Goal: Task Accomplishment & Management: Manage account settings

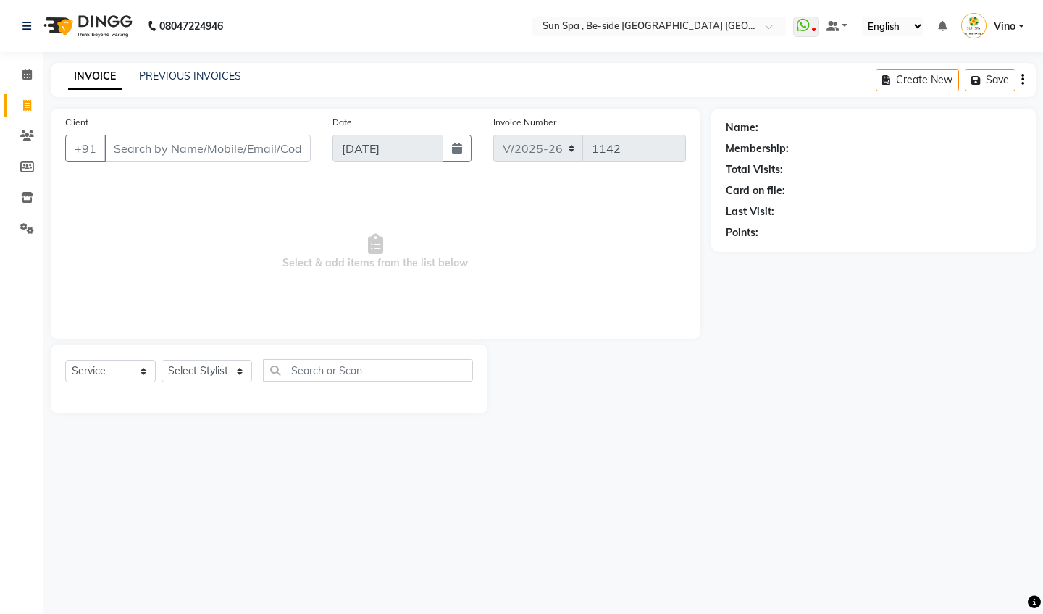
select select "5782"
select select "service"
click at [30, 67] on span at bounding box center [26, 75] width 25 height 17
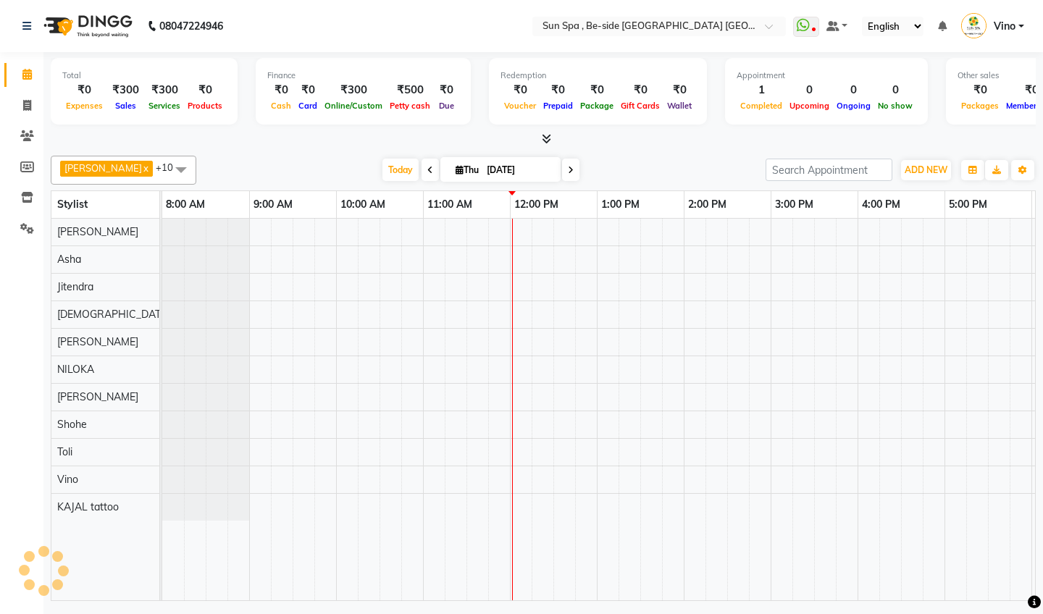
scroll to position [0, 348]
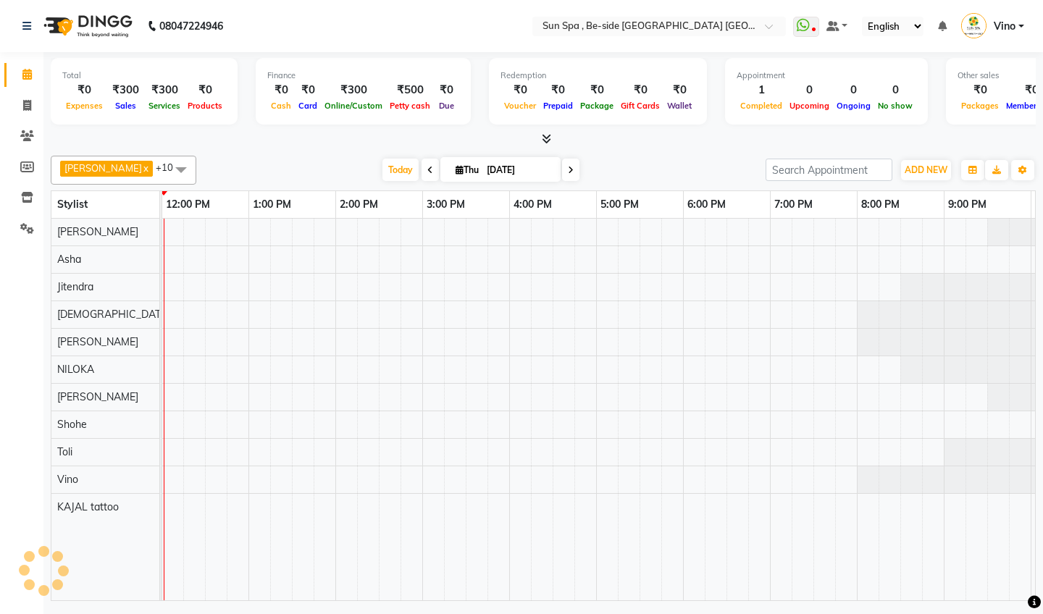
click at [30, 67] on span at bounding box center [26, 75] width 25 height 17
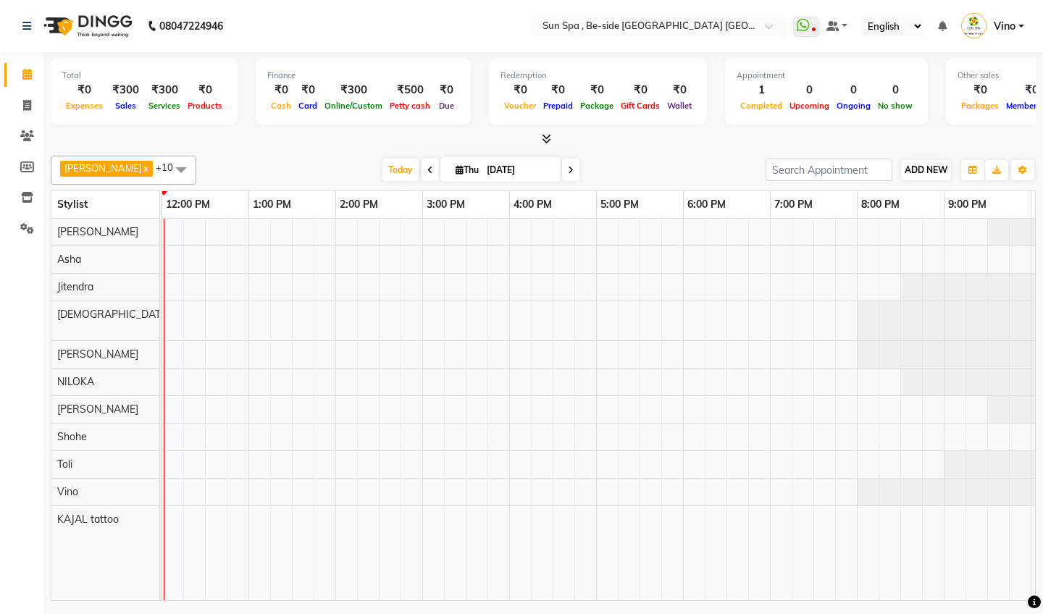
click at [935, 169] on span "ADD NEW" at bounding box center [925, 169] width 43 height 11
click at [990, 238] on link "Add Expense" at bounding box center [1008, 234] width 114 height 19
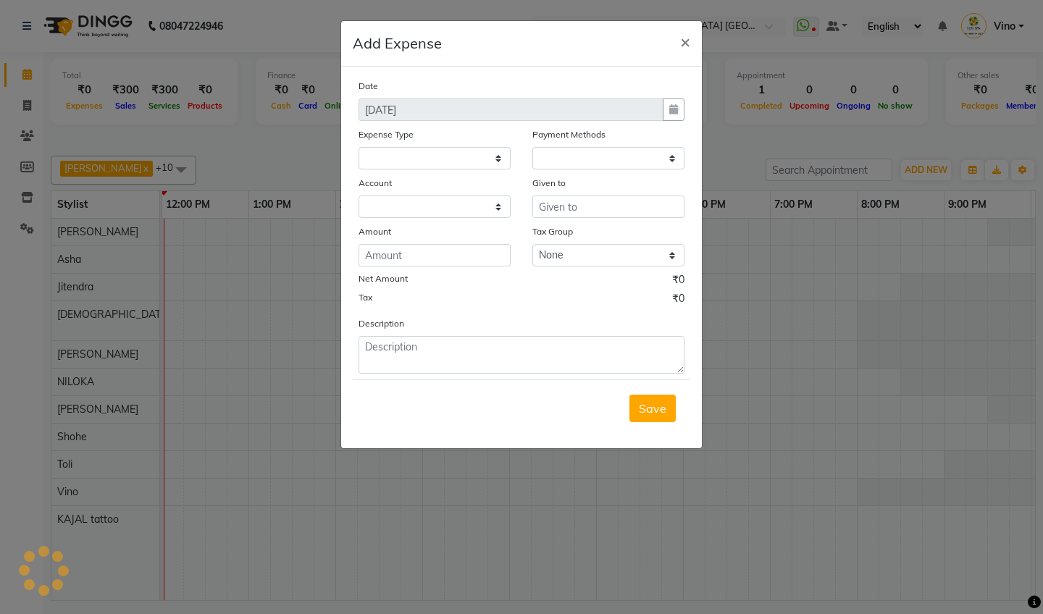
select select
select select "1"
select select "4733"
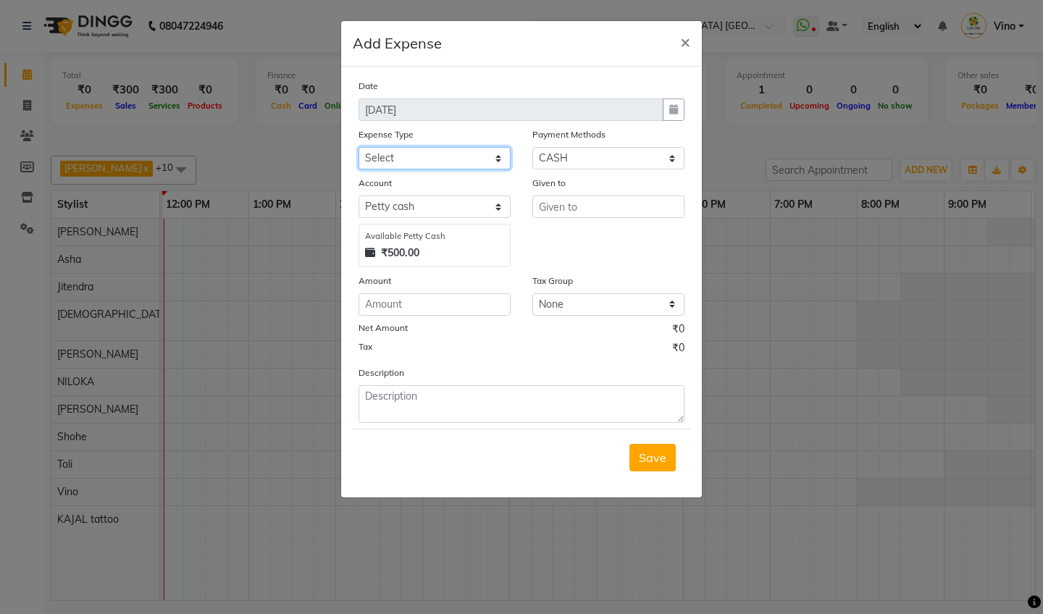
select select "12834"
click at [585, 207] on input "text" at bounding box center [608, 206] width 152 height 22
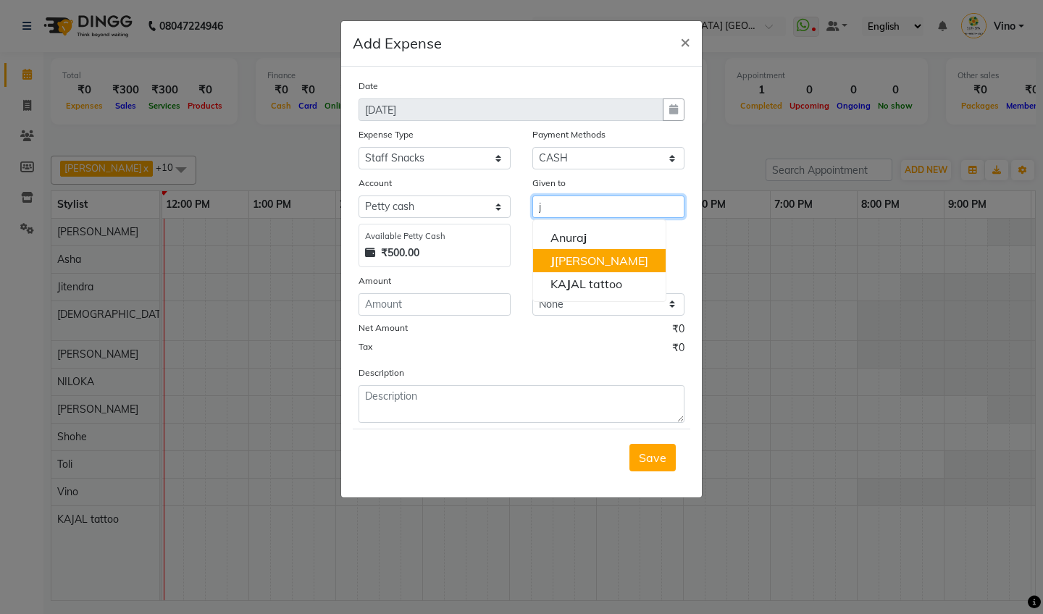
click at [586, 264] on ngb-highlight "[PERSON_NAME]" at bounding box center [599, 260] width 98 height 14
type input "Jitendra"
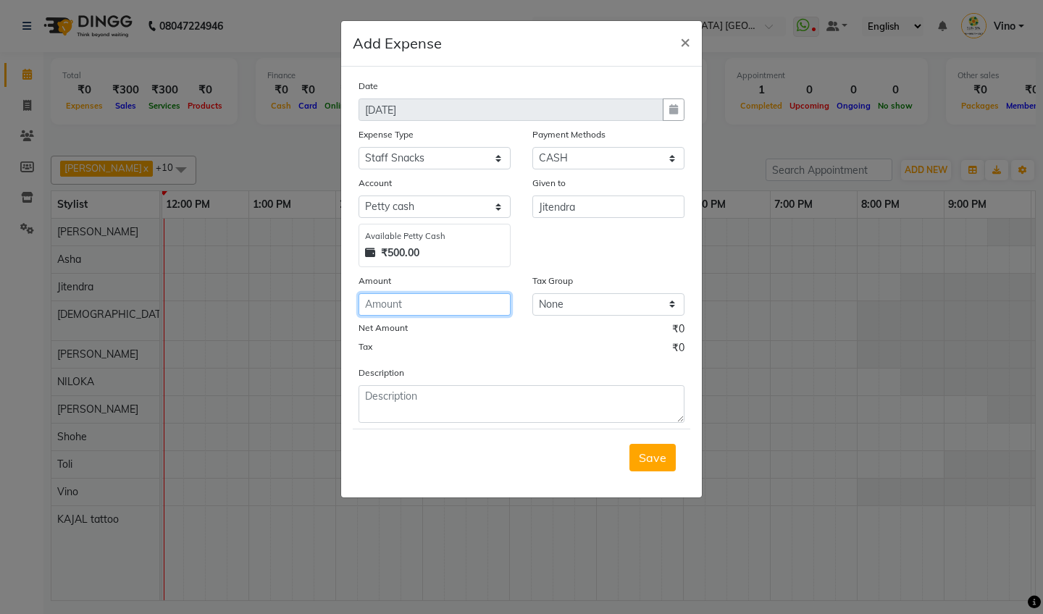
click at [448, 307] on input "number" at bounding box center [434, 304] width 152 height 22
type input "120"
click at [654, 454] on span "Save" at bounding box center [653, 457] width 28 height 14
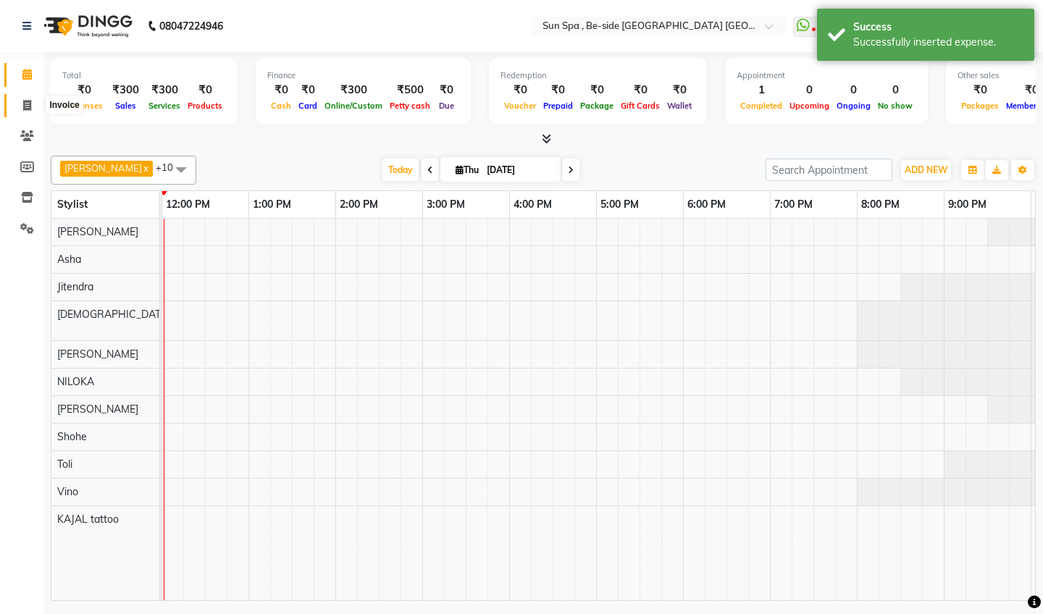
click at [25, 106] on icon at bounding box center [27, 105] width 8 height 11
select select "service"
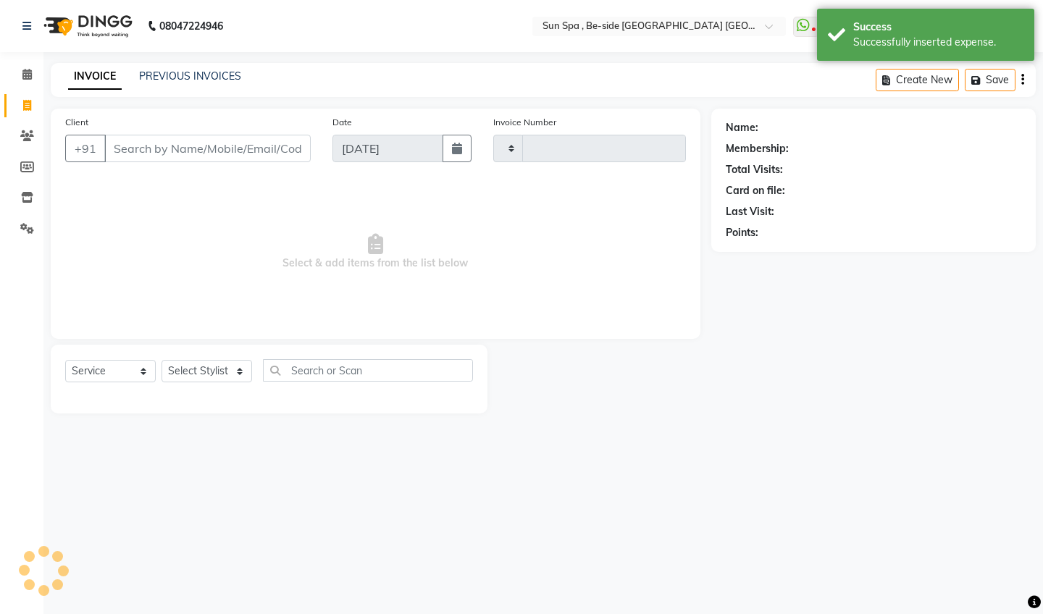
type input "1142"
select select "5782"
click at [21, 75] on span at bounding box center [26, 75] width 25 height 17
